Goal: Task Accomplishment & Management: Use online tool/utility

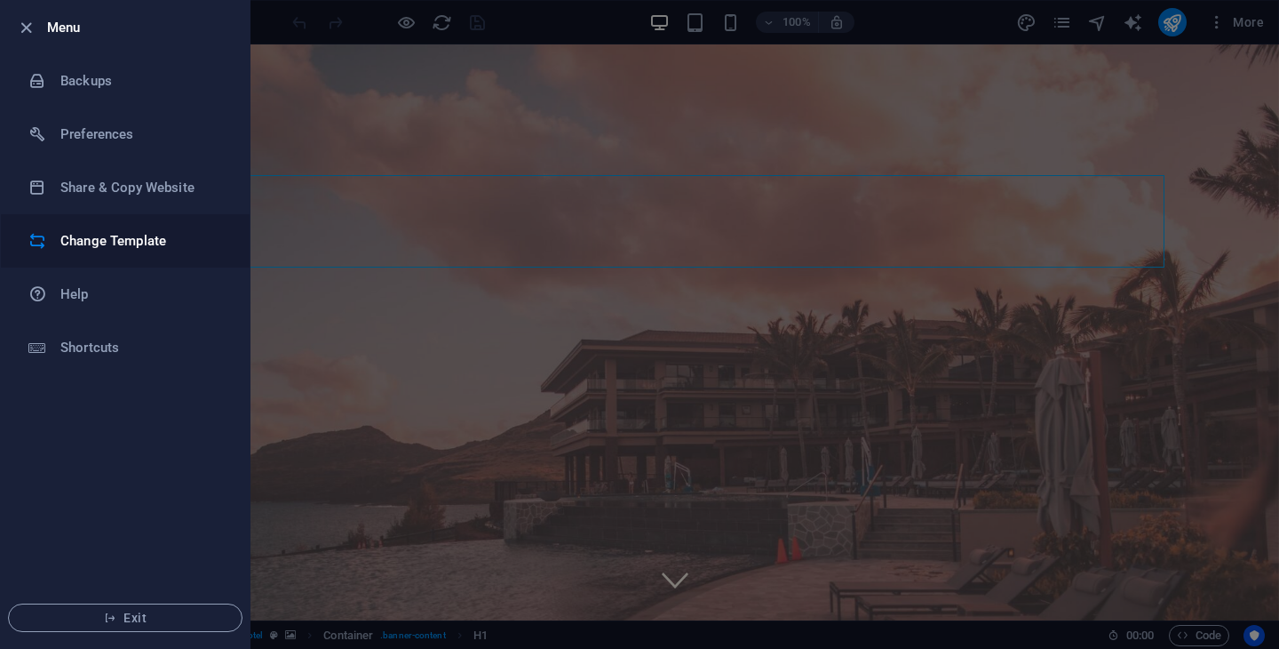
click at [118, 239] on h6 "Change Template" at bounding box center [142, 240] width 164 height 21
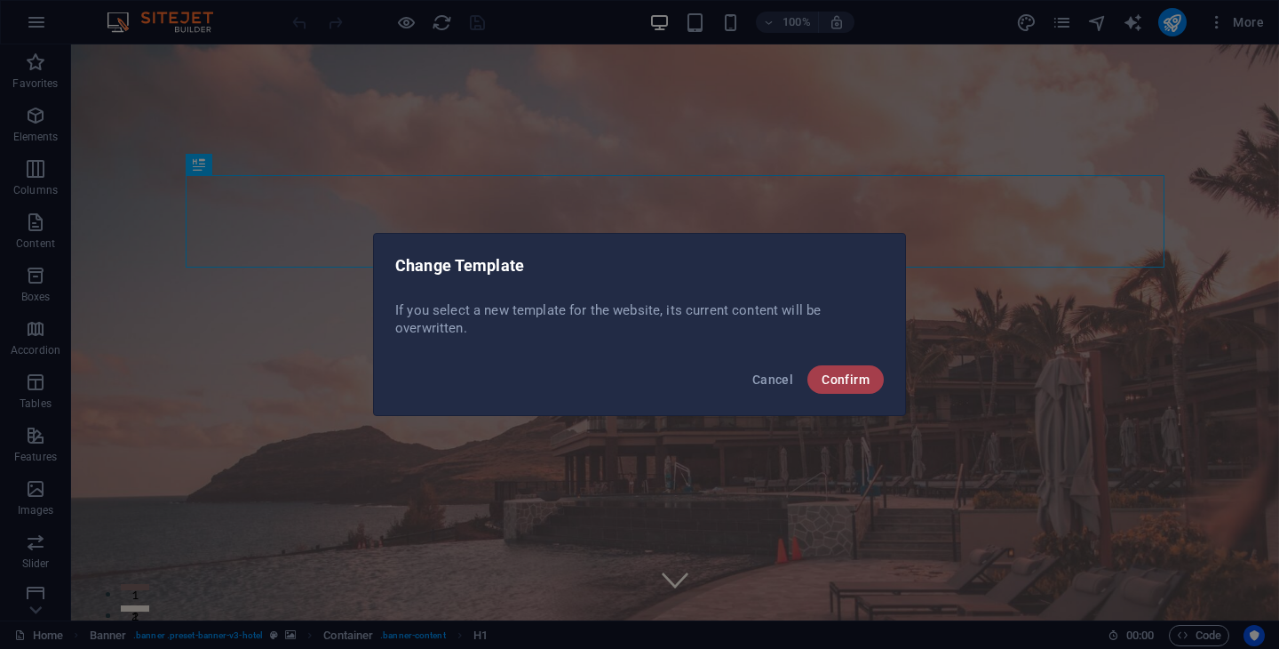
click at [843, 382] on span "Confirm" at bounding box center [846, 379] width 48 height 14
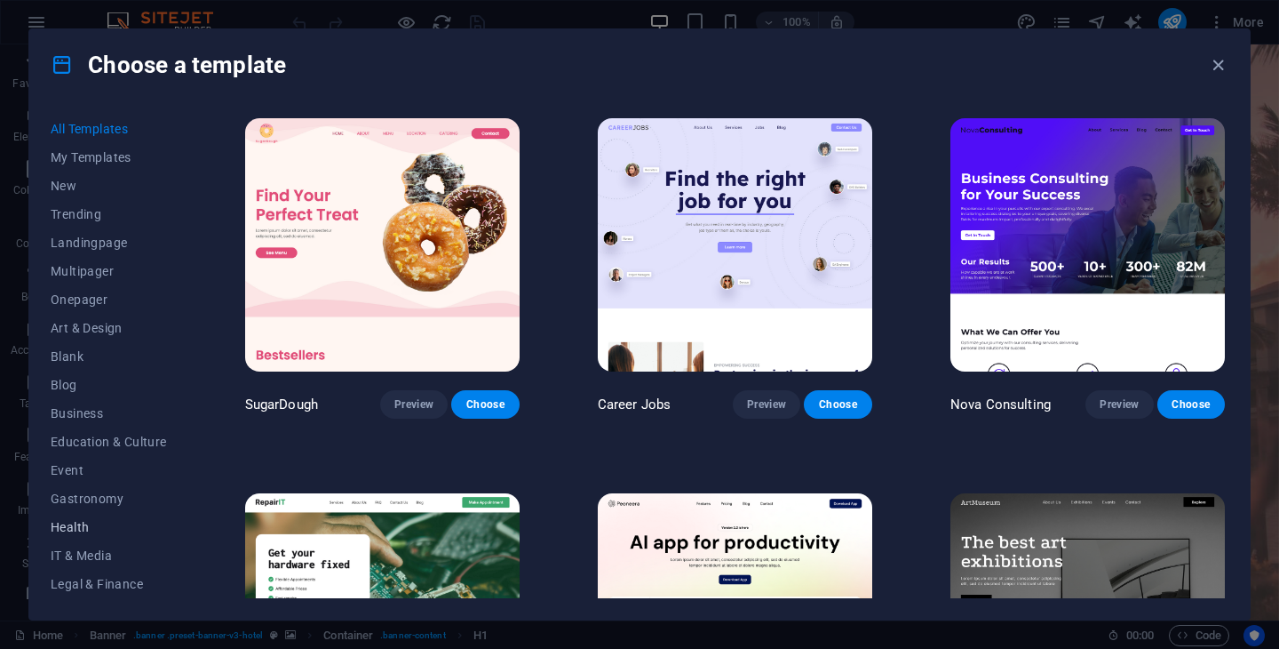
scroll to position [227, 0]
click at [82, 550] on span "Travel" at bounding box center [109, 555] width 116 height 14
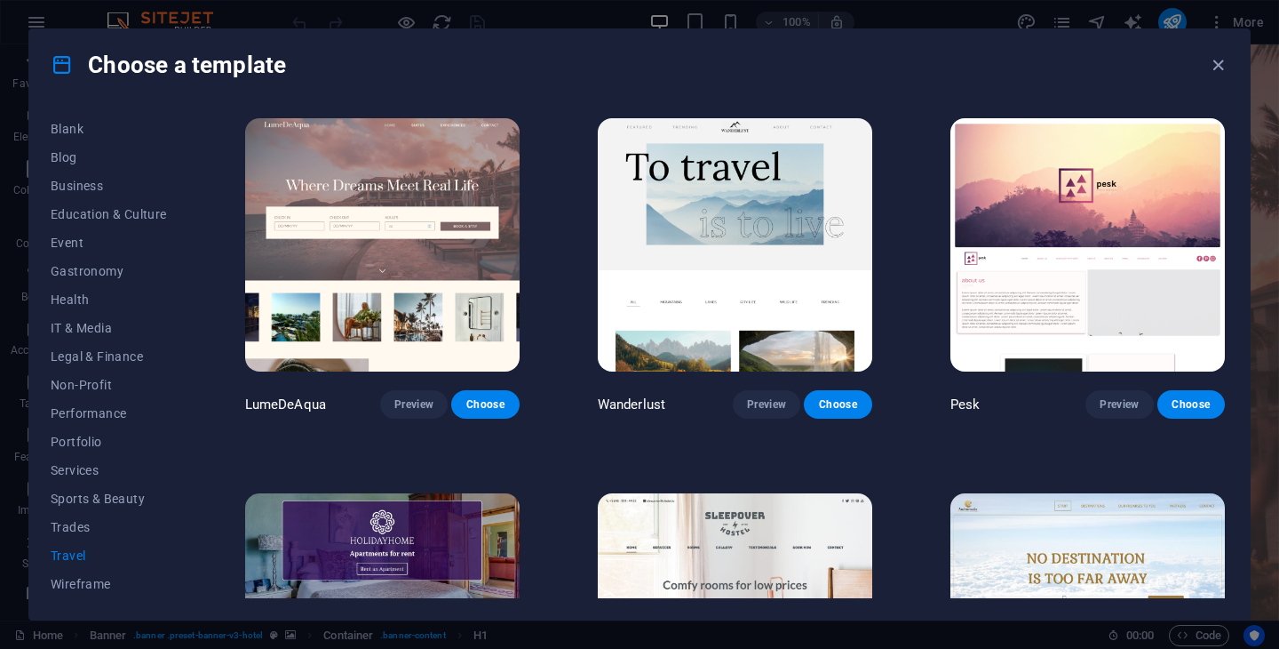
click at [415, 519] on img at bounding box center [382, 619] width 275 height 253
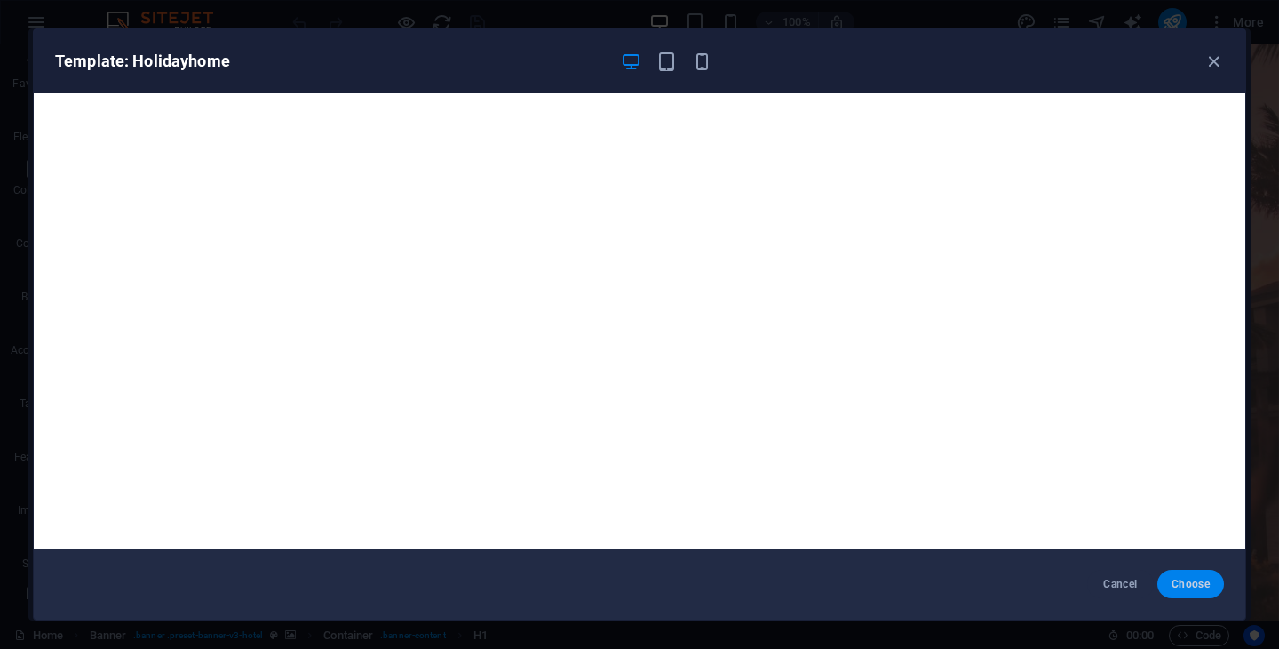
click at [1191, 584] on span "Choose" at bounding box center [1191, 584] width 38 height 14
